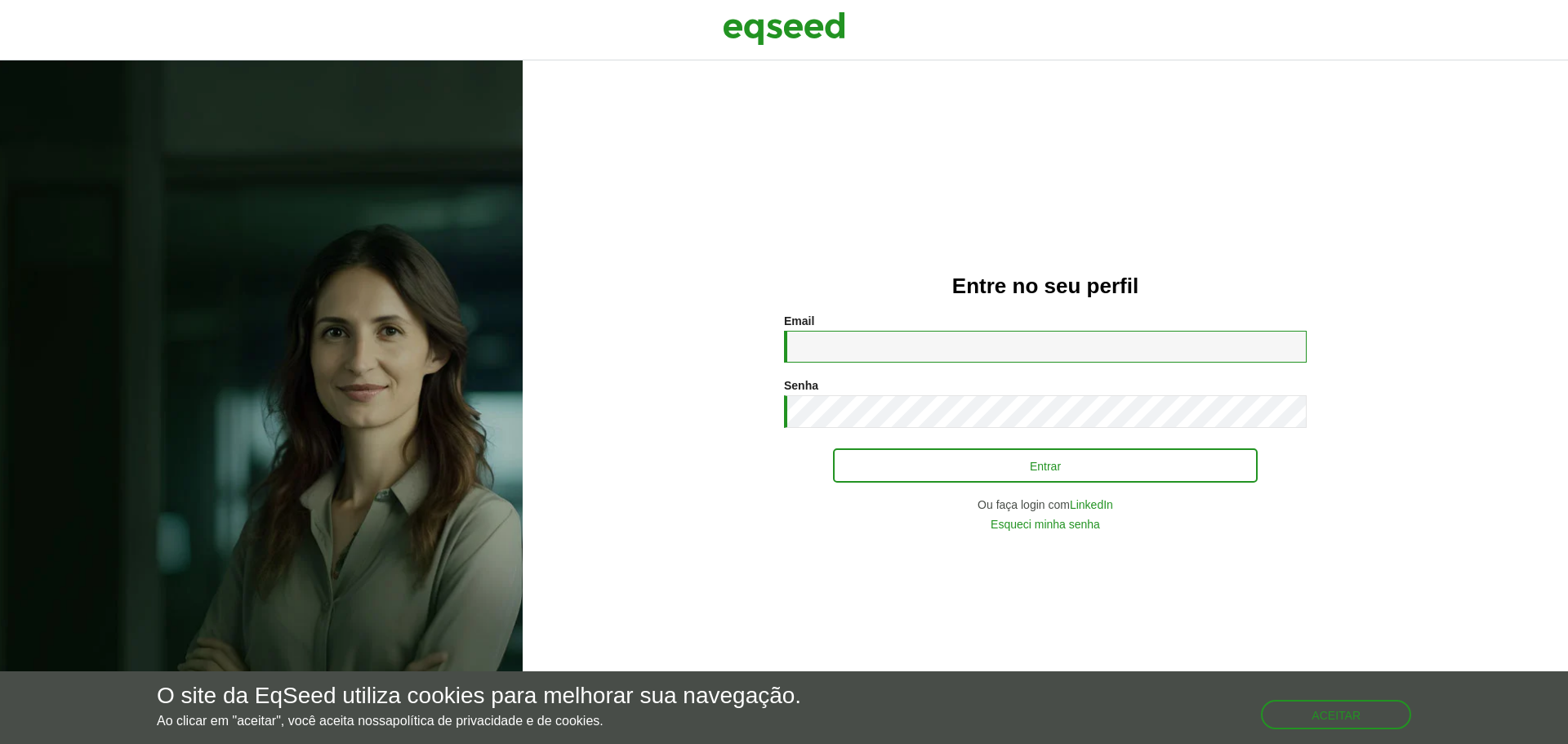
type input "**********"
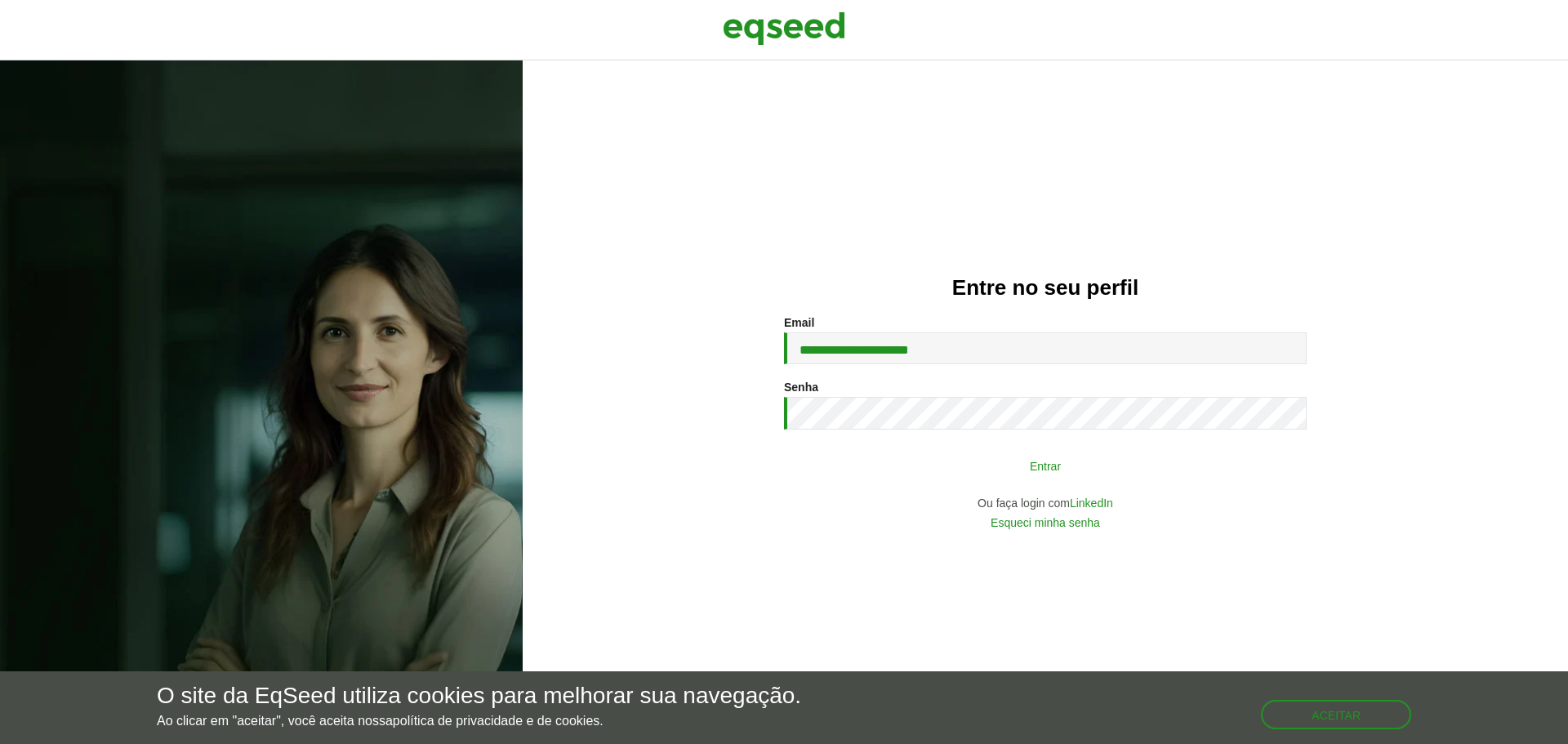
click at [974, 462] on button "Entrar" at bounding box center [1045, 465] width 425 height 31
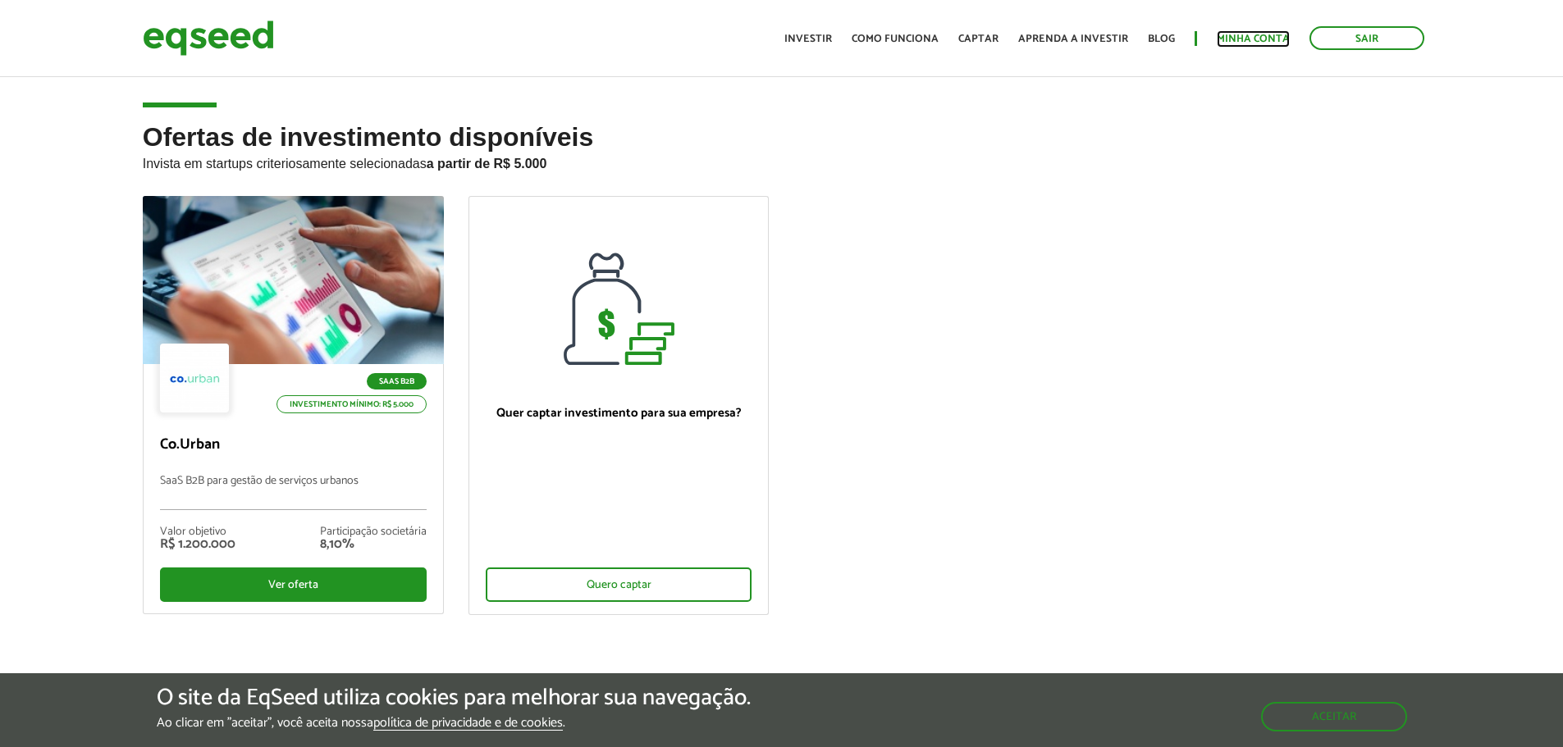
click at [1246, 34] on link "Minha conta" at bounding box center [1253, 39] width 73 height 11
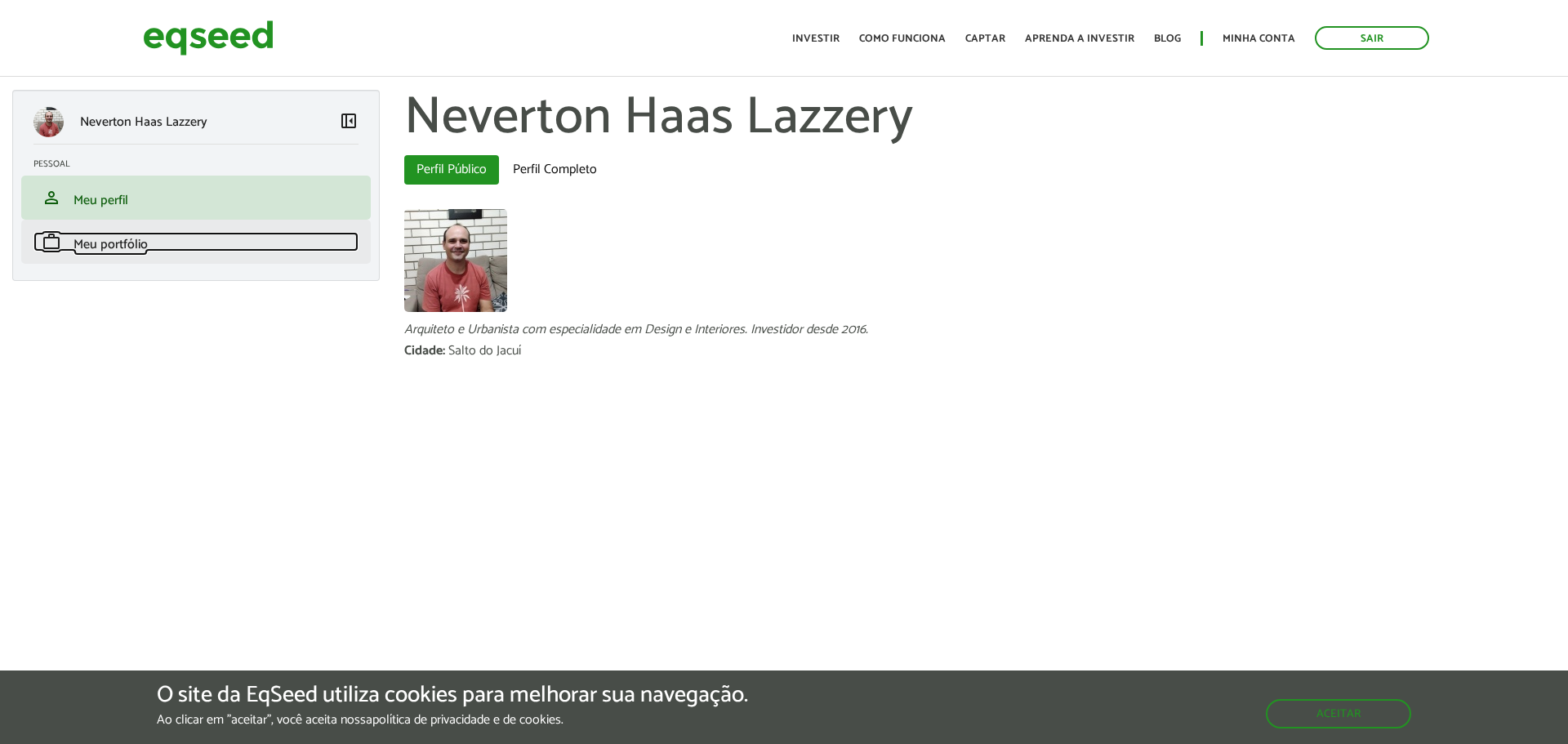
click at [136, 252] on span "Meu portfólio" at bounding box center [111, 245] width 75 height 22
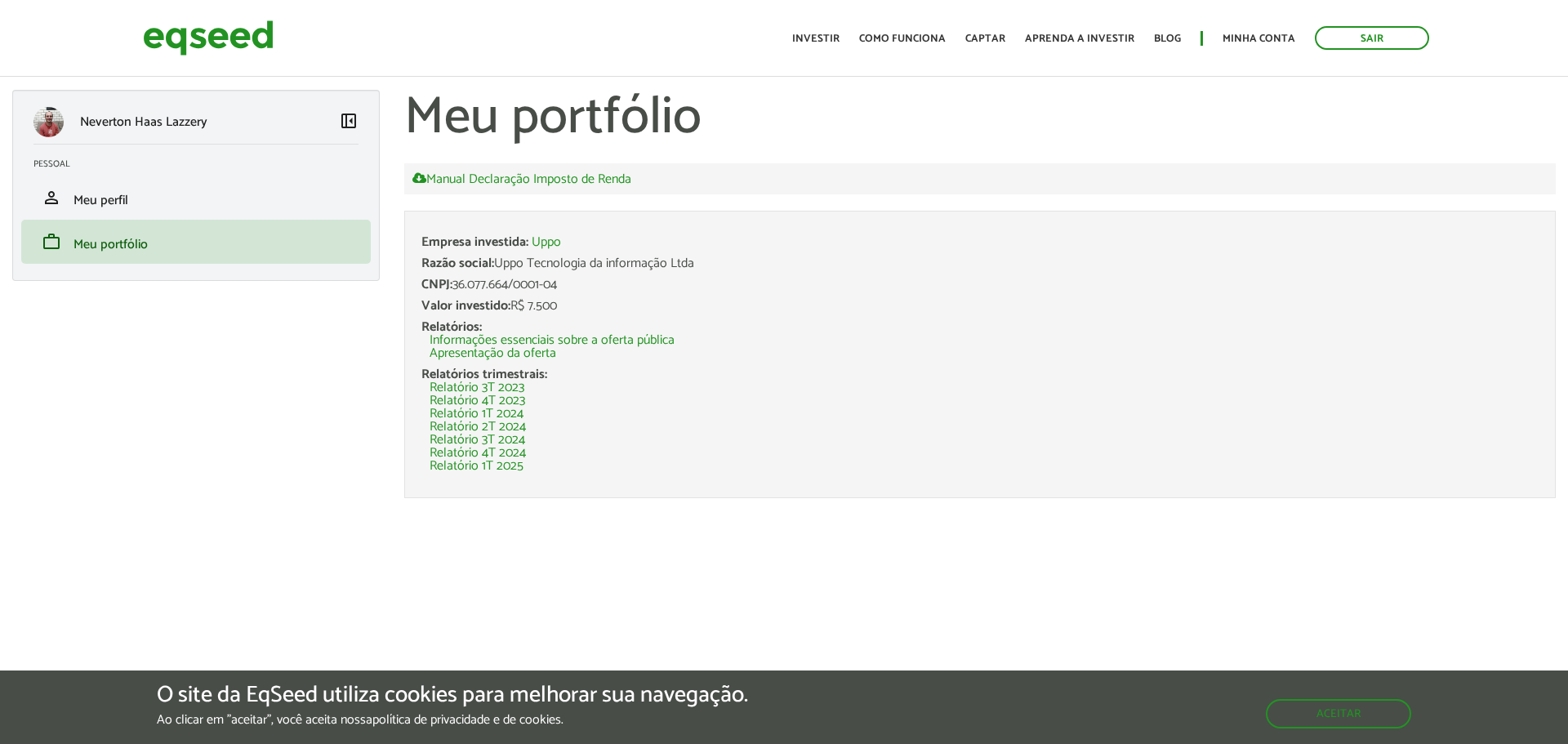
drag, startPoint x: 565, startPoint y: 303, endPoint x: 513, endPoint y: 306, distance: 52.1
click at [513, 306] on div "Valor investido: R$ 7.500" at bounding box center [980, 306] width 1117 height 13
click at [635, 305] on div "Valor investido: R$ 7.500" at bounding box center [980, 306] width 1117 height 13
